Goal: Transaction & Acquisition: Purchase product/service

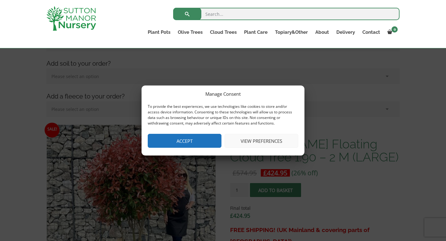
click at [244, 145] on button "View preferences" at bounding box center [261, 141] width 74 height 14
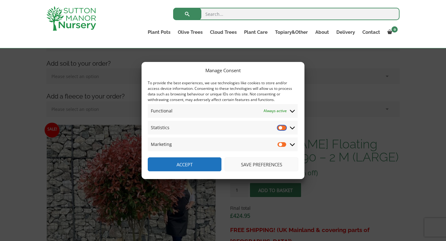
click at [283, 127] on input "Statistics" at bounding box center [281, 127] width 9 height 6
click at [284, 131] on span "Statistics Statistics" at bounding box center [223, 128] width 150 height 14
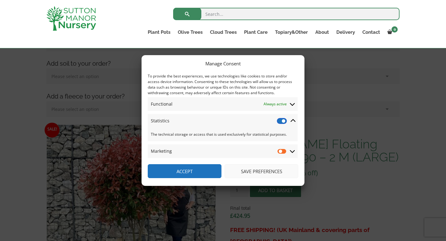
click at [282, 119] on input "Statistics" at bounding box center [281, 121] width 9 height 6
checkbox input "false"
click at [282, 108] on span "Functional Functional Always active" at bounding box center [223, 104] width 150 height 14
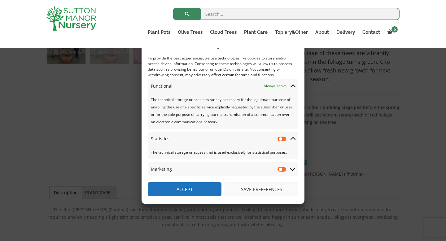
scroll to position [569, 0]
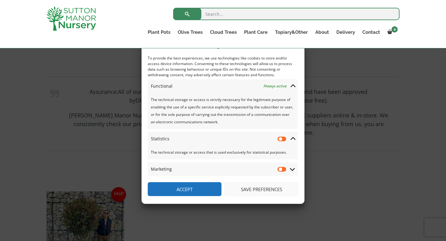
click at [244, 196] on div "Manage Consent To provide the best experiences, we use technologies like cookie…" at bounding box center [222, 120] width 163 height 166
click at [245, 191] on button "Save preferences" at bounding box center [261, 189] width 74 height 14
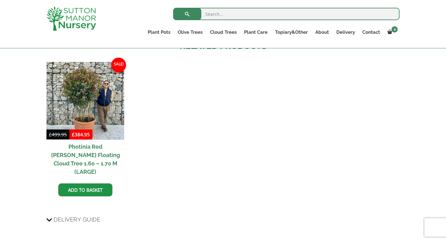
scroll to position [705, 0]
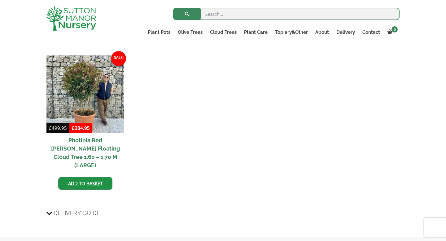
click at [92, 140] on h2 "Photinia Red [PERSON_NAME] Floating Cloud Tree 1.60 – 1.70 M (LARGE)" at bounding box center [85, 152] width 78 height 39
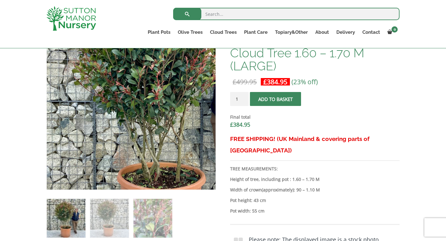
scroll to position [294, 0]
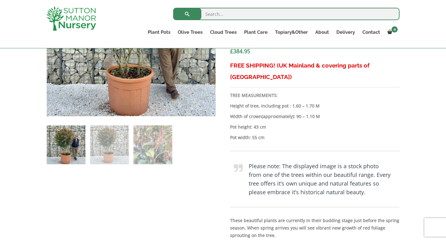
click at [79, 154] on img at bounding box center [66, 144] width 39 height 39
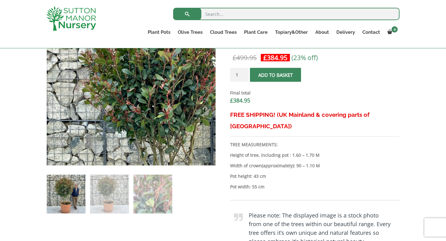
scroll to position [254, 0]
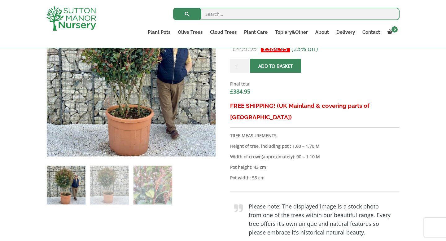
click at [66, 193] on img at bounding box center [66, 185] width 39 height 39
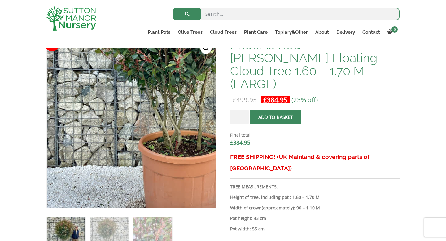
scroll to position [213, 0]
